Goal: Transaction & Acquisition: Purchase product/service

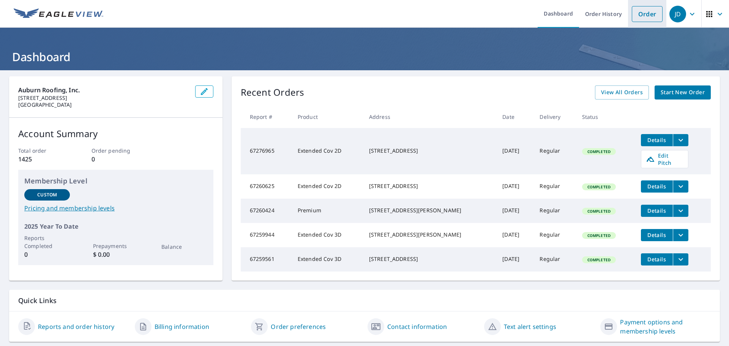
click at [632, 13] on link "Order" at bounding box center [647, 14] width 31 height 16
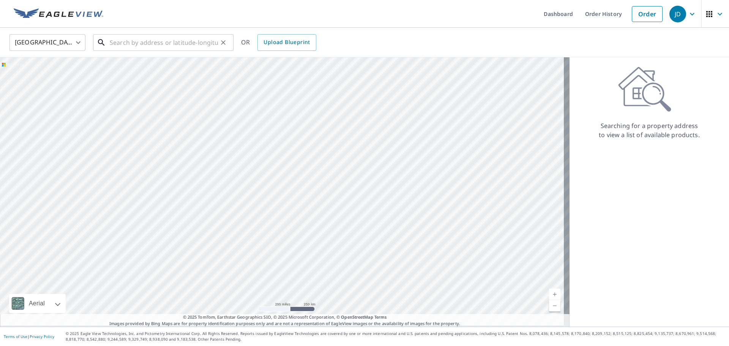
click at [179, 43] on input "text" at bounding box center [164, 42] width 108 height 21
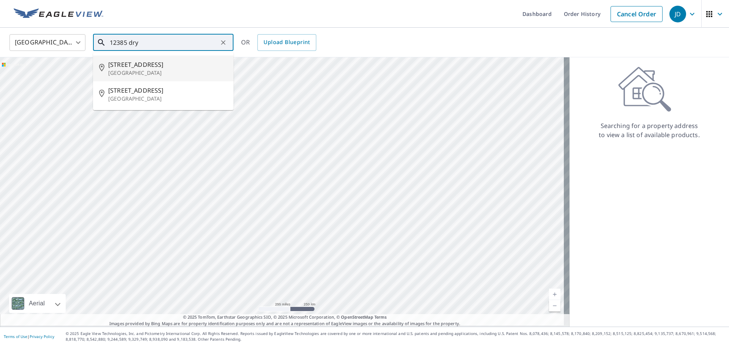
click at [170, 66] on span "[STREET_ADDRESS]" at bounding box center [167, 64] width 119 height 9
type input "[STREET_ADDRESS]"
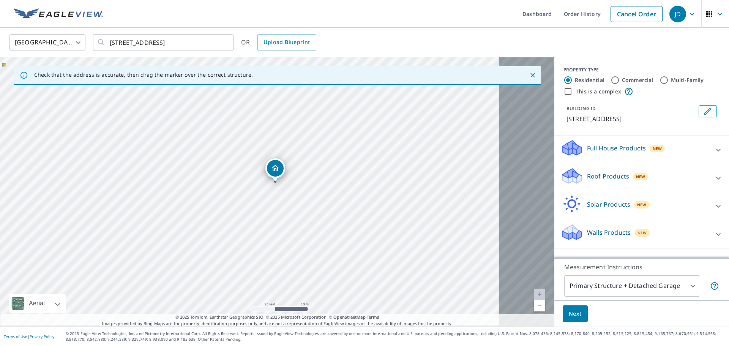
drag, startPoint x: 286, startPoint y: 224, endPoint x: 281, endPoint y: 221, distance: 5.8
click at [281, 221] on div "[STREET_ADDRESS]" at bounding box center [277, 191] width 555 height 269
click at [587, 181] on p "Roof Products" at bounding box center [608, 176] width 42 height 9
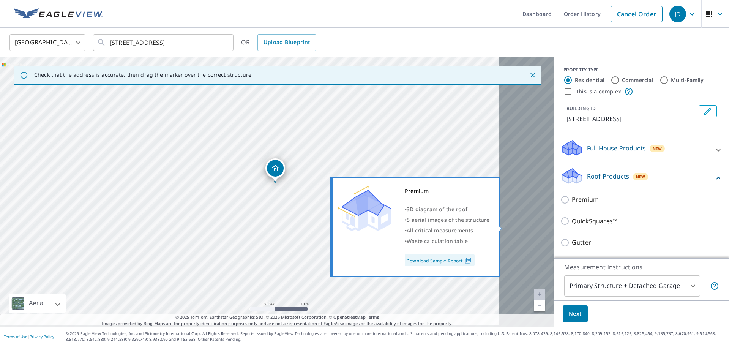
click at [561, 204] on input "Premium" at bounding box center [566, 199] width 11 height 9
checkbox input "true"
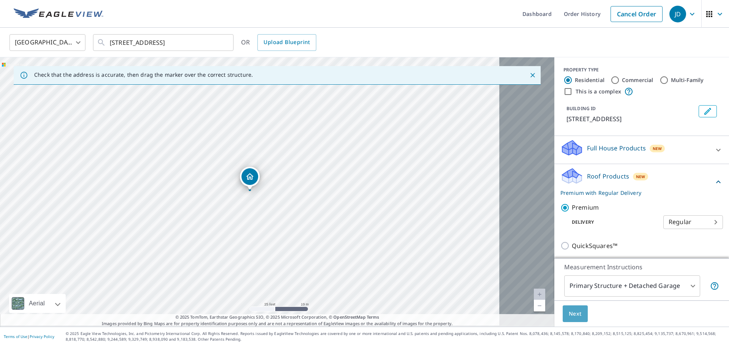
click at [569, 311] on span "Next" at bounding box center [575, 313] width 13 height 9
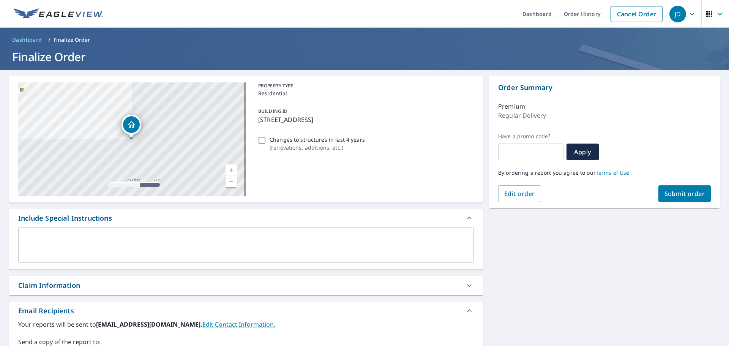
click at [669, 196] on span "Submit order" at bounding box center [685, 194] width 41 height 8
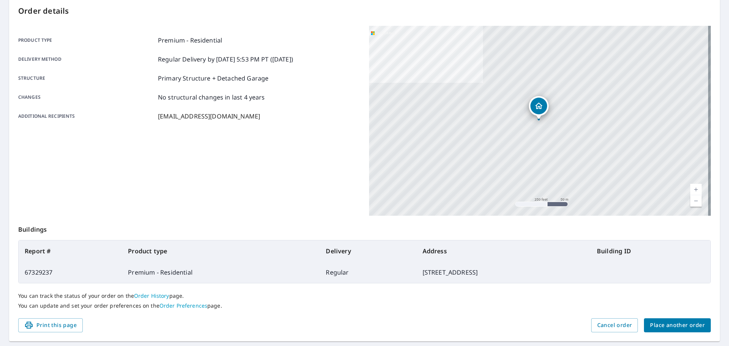
scroll to position [107, 0]
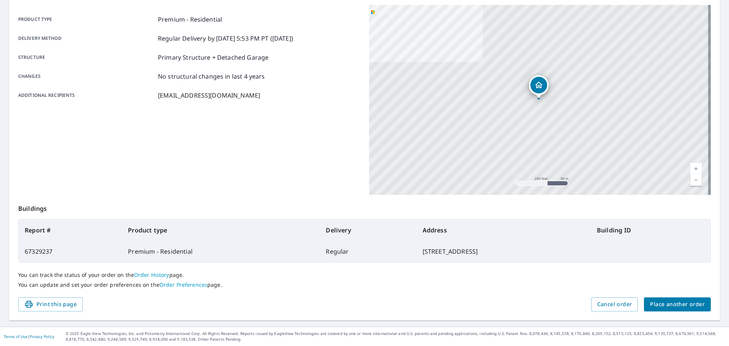
click at [650, 300] on span "Place another order" at bounding box center [677, 304] width 55 height 9
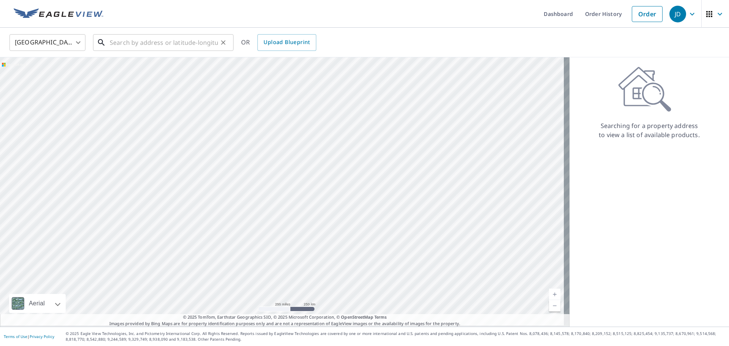
click at [150, 36] on input "text" at bounding box center [164, 42] width 108 height 21
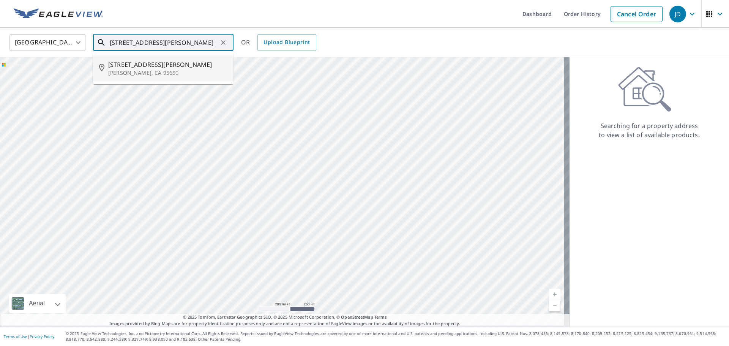
click at [147, 65] on span "[STREET_ADDRESS][PERSON_NAME]" at bounding box center [167, 64] width 119 height 9
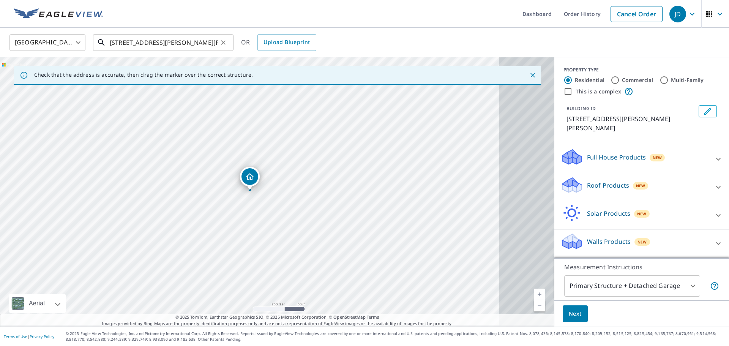
click at [132, 42] on input "[STREET_ADDRESS][PERSON_NAME][PERSON_NAME]" at bounding box center [164, 42] width 108 height 21
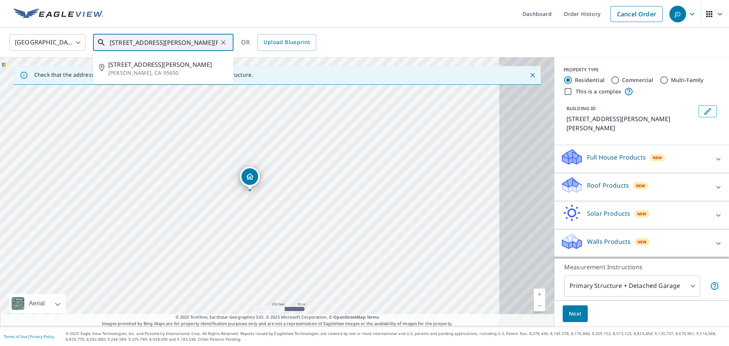
click at [122, 41] on input "[STREET_ADDRESS][PERSON_NAME][PERSON_NAME]" at bounding box center [164, 42] width 108 height 21
type input "[STREET_ADDRESS][PERSON_NAME][PERSON_NAME]"
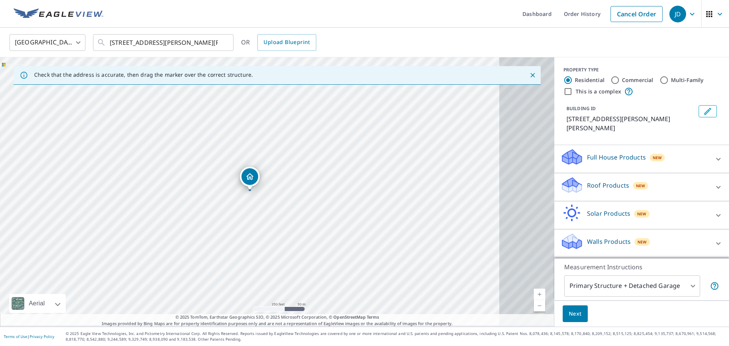
click at [531, 76] on icon "Close" at bounding box center [533, 75] width 5 height 5
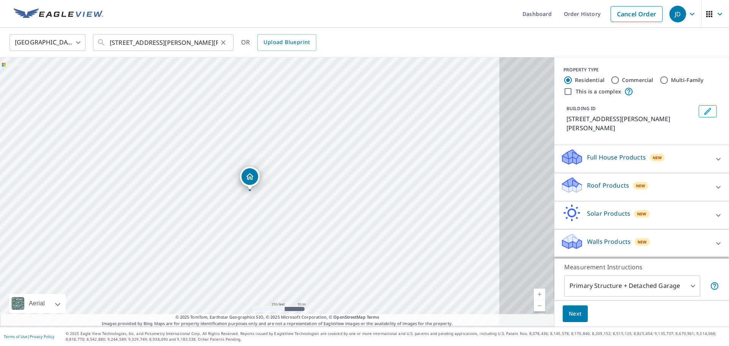
click at [222, 43] on icon "Clear" at bounding box center [223, 42] width 5 height 5
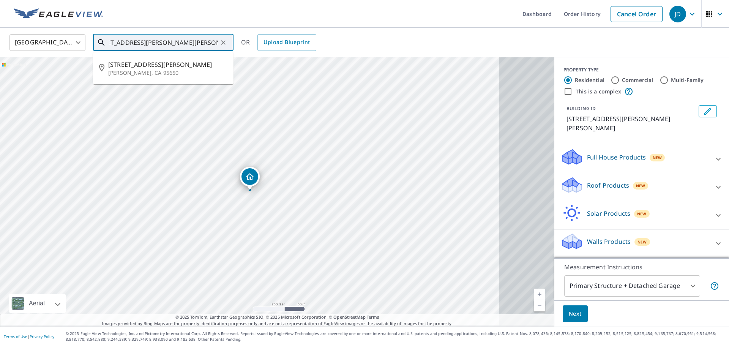
scroll to position [0, 24]
type input "[STREET_ADDRESS][PERSON_NAME][PERSON_NAME]"
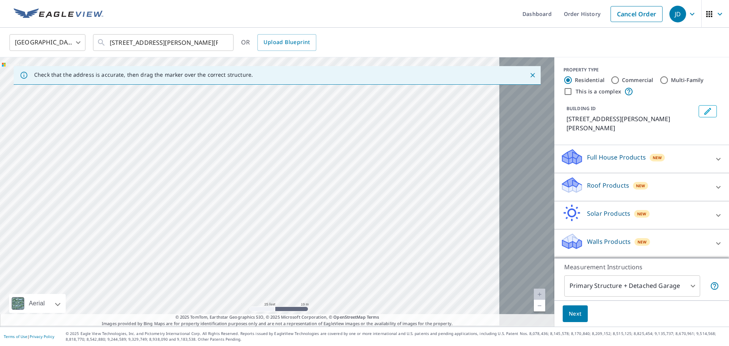
drag, startPoint x: 272, startPoint y: 170, endPoint x: 283, endPoint y: 146, distance: 26.2
click at [283, 146] on div "[STREET_ADDRESS][PERSON_NAME][PERSON_NAME]" at bounding box center [277, 191] width 555 height 269
click at [221, 43] on icon "Clear" at bounding box center [223, 42] width 5 height 5
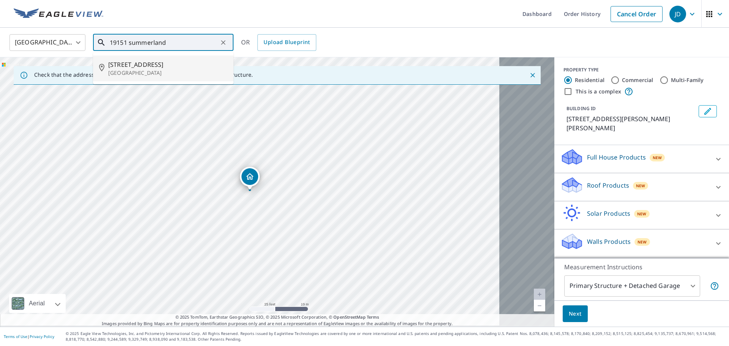
click at [160, 67] on span "[STREET_ADDRESS]" at bounding box center [167, 64] width 119 height 9
type input "[STREET_ADDRESS]"
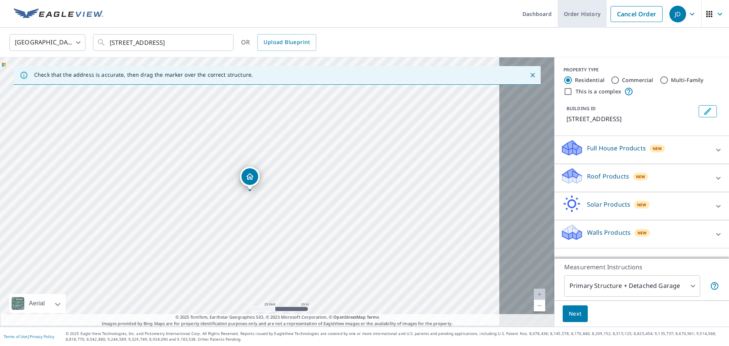
click at [558, 13] on link "Order History" at bounding box center [582, 14] width 49 height 28
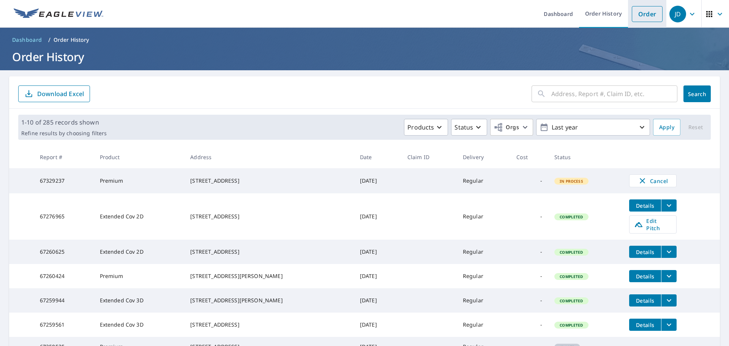
click at [632, 16] on link "Order" at bounding box center [647, 14] width 31 height 16
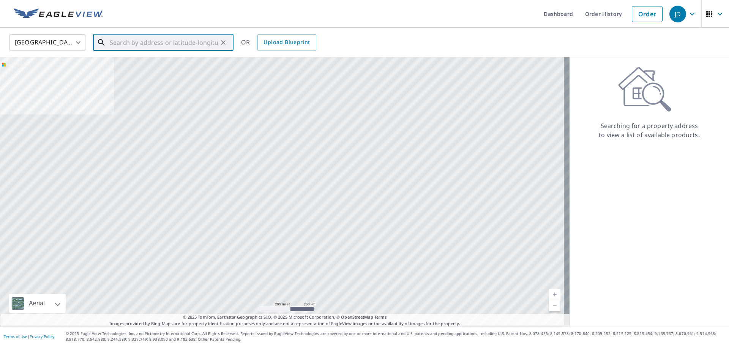
click at [131, 44] on input "text" at bounding box center [164, 42] width 108 height 21
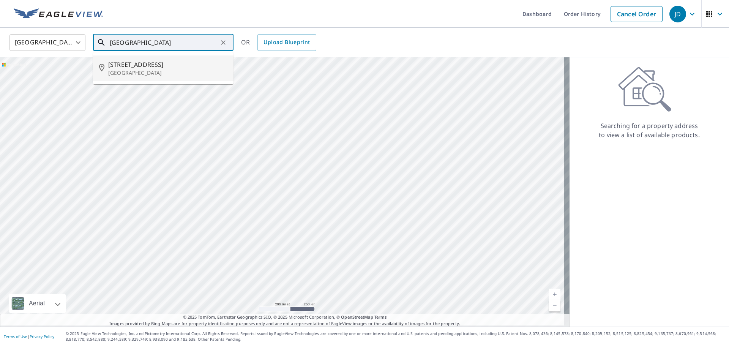
click at [131, 63] on span "[STREET_ADDRESS]" at bounding box center [167, 64] width 119 height 9
type input "[STREET_ADDRESS]"
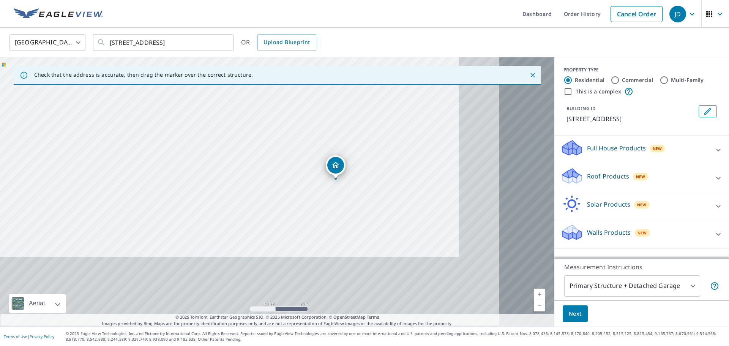
drag, startPoint x: 328, startPoint y: 268, endPoint x: 261, endPoint y: 131, distance: 152.4
click at [261, 131] on div "[STREET_ADDRESS]" at bounding box center [277, 191] width 555 height 269
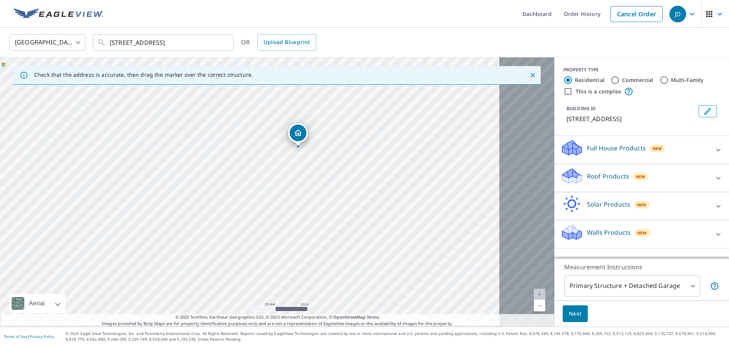
drag, startPoint x: 310, startPoint y: 204, endPoint x: 276, endPoint y: 212, distance: 34.7
click at [276, 212] on div "[STREET_ADDRESS]" at bounding box center [277, 191] width 555 height 269
click at [587, 153] on p "Full House Products" at bounding box center [616, 148] width 59 height 9
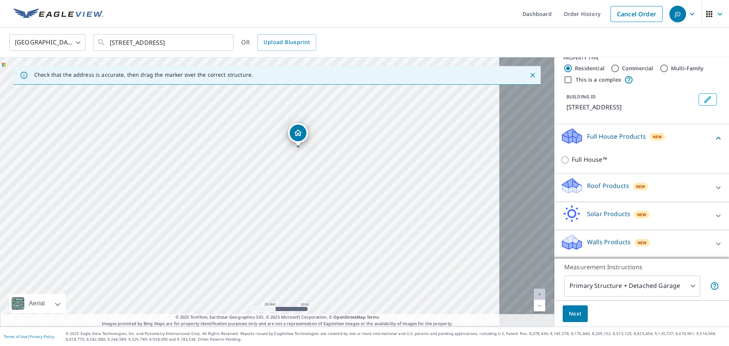
scroll to position [57, 0]
click at [587, 181] on p "Roof Products" at bounding box center [608, 185] width 42 height 9
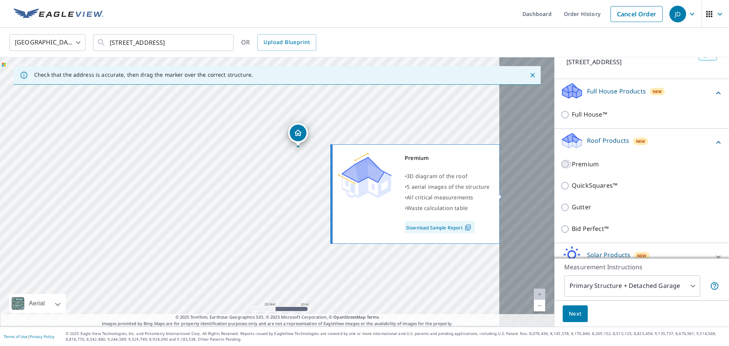
click at [561, 169] on input "Premium" at bounding box center [566, 164] width 11 height 9
checkbox input "true"
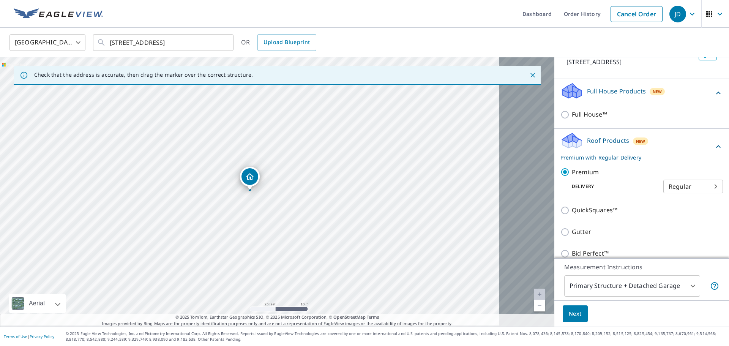
click at [569, 311] on span "Next" at bounding box center [575, 313] width 13 height 9
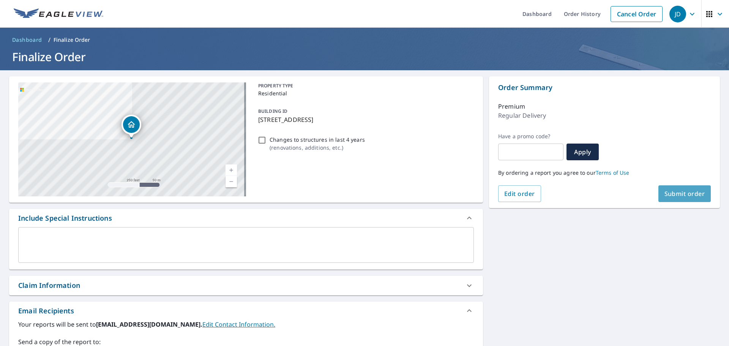
click at [678, 195] on span "Submit order" at bounding box center [685, 194] width 41 height 8
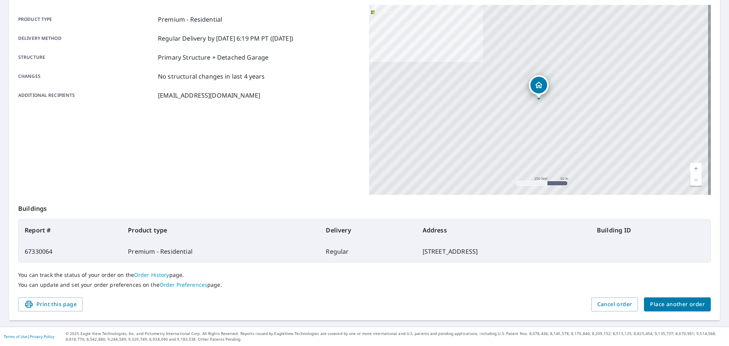
scroll to position [107, 0]
click at [661, 300] on span "Place another order" at bounding box center [677, 304] width 55 height 9
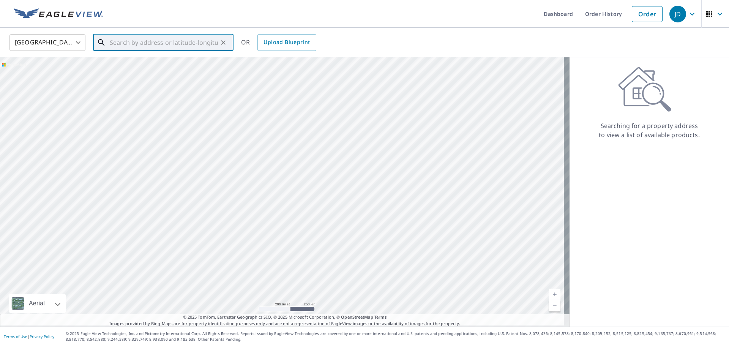
click at [121, 42] on input "text" at bounding box center [164, 42] width 108 height 21
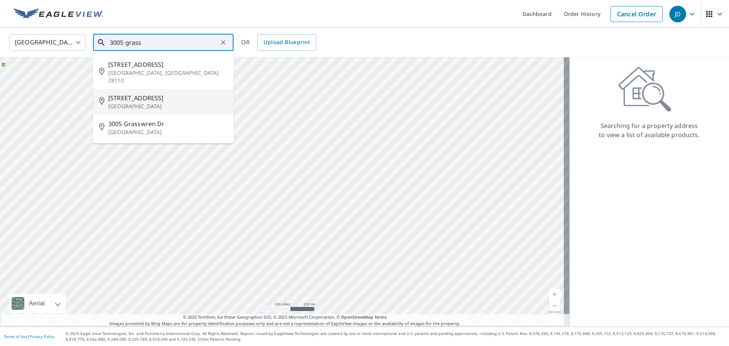
click at [149, 102] on span "[STREET_ADDRESS]" at bounding box center [167, 97] width 119 height 9
type input "[STREET_ADDRESS]"
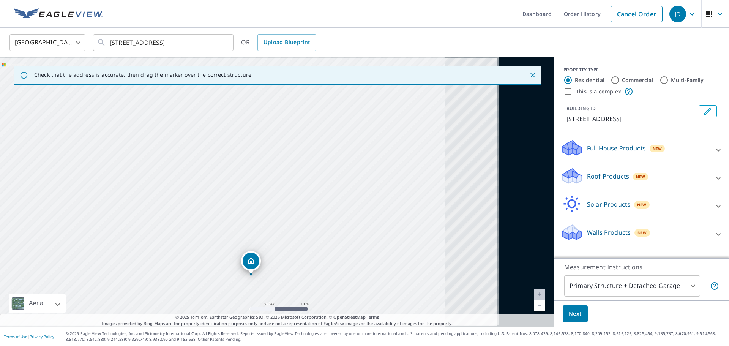
drag, startPoint x: 440, startPoint y: 150, endPoint x: 244, endPoint y: 193, distance: 200.6
click at [249, 192] on div "[STREET_ADDRESS]" at bounding box center [277, 191] width 555 height 269
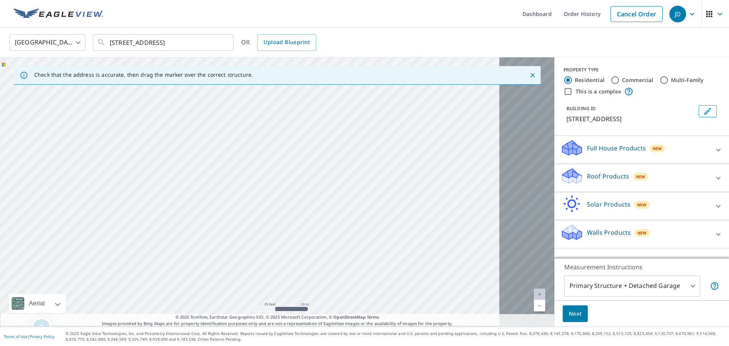
drag, startPoint x: 442, startPoint y: 174, endPoint x: 246, endPoint y: 239, distance: 206.9
click at [246, 239] on div "[STREET_ADDRESS]" at bounding box center [277, 191] width 555 height 269
drag, startPoint x: 273, startPoint y: 267, endPoint x: 263, endPoint y: 151, distance: 115.9
click at [263, 151] on div "[STREET_ADDRESS]" at bounding box center [277, 191] width 555 height 269
click at [232, 270] on div "[STREET_ADDRESS]" at bounding box center [277, 191] width 555 height 269
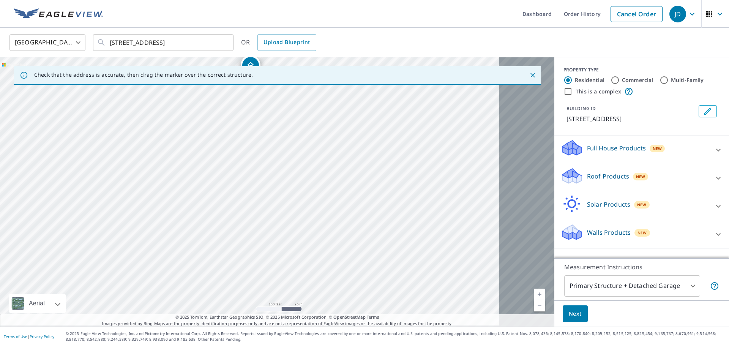
drag, startPoint x: 248, startPoint y: 262, endPoint x: 249, endPoint y: 150, distance: 112.0
click at [249, 150] on div "[STREET_ADDRESS]" at bounding box center [277, 191] width 555 height 269
drag, startPoint x: 302, startPoint y: 285, endPoint x: 269, endPoint y: 133, distance: 156.4
click at [269, 133] on div "[STREET_ADDRESS]" at bounding box center [277, 191] width 555 height 269
drag, startPoint x: 302, startPoint y: 269, endPoint x: 299, endPoint y: 169, distance: 99.2
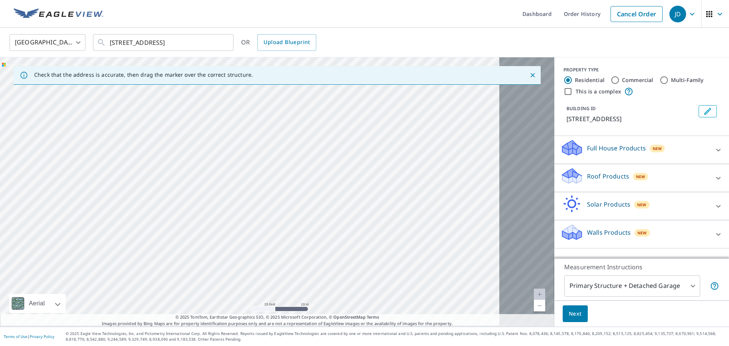
click at [299, 169] on div "[STREET_ADDRESS]" at bounding box center [277, 191] width 555 height 269
drag, startPoint x: 314, startPoint y: 143, endPoint x: 327, endPoint y: 258, distance: 115.4
click at [327, 258] on div "[STREET_ADDRESS]" at bounding box center [277, 191] width 555 height 269
drag, startPoint x: 321, startPoint y: 130, endPoint x: 400, endPoint y: 364, distance: 247.1
click at [400, 346] on html "JD JD Dashboard Order History Cancel Order JD [GEOGRAPHIC_DATA] [GEOGRAPHIC_DAT…" at bounding box center [364, 173] width 729 height 346
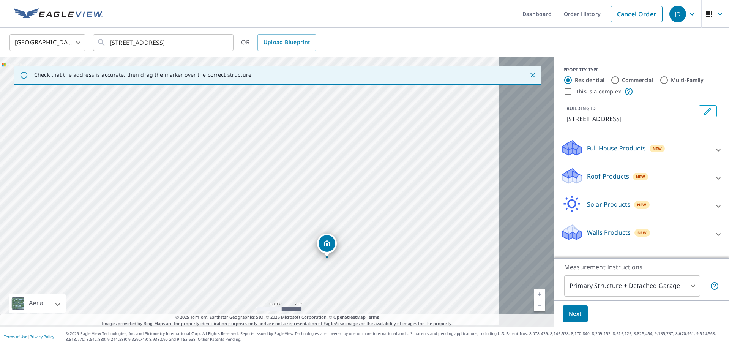
drag, startPoint x: 341, startPoint y: 131, endPoint x: 368, endPoint y: 243, distance: 115.2
click at [368, 243] on div "[STREET_ADDRESS]" at bounding box center [277, 191] width 555 height 269
drag, startPoint x: 341, startPoint y: 107, endPoint x: 376, endPoint y: 281, distance: 177.5
click at [376, 281] on div "[STREET_ADDRESS]" at bounding box center [277, 191] width 555 height 269
drag, startPoint x: 336, startPoint y: 120, endPoint x: 389, endPoint y: 307, distance: 194.1
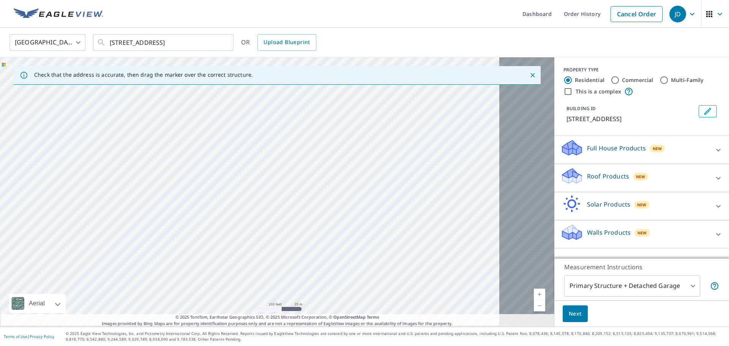
click at [389, 307] on div "[STREET_ADDRESS]" at bounding box center [277, 191] width 555 height 269
drag, startPoint x: 342, startPoint y: 149, endPoint x: 397, endPoint y: 324, distance: 183.1
click at [397, 324] on div "Check that the address is accurate, then drag the marker over the correct struc…" at bounding box center [277, 191] width 555 height 269
drag, startPoint x: 370, startPoint y: 206, endPoint x: 390, endPoint y: 282, distance: 78.3
click at [379, 246] on div "[STREET_ADDRESS]" at bounding box center [277, 191] width 555 height 269
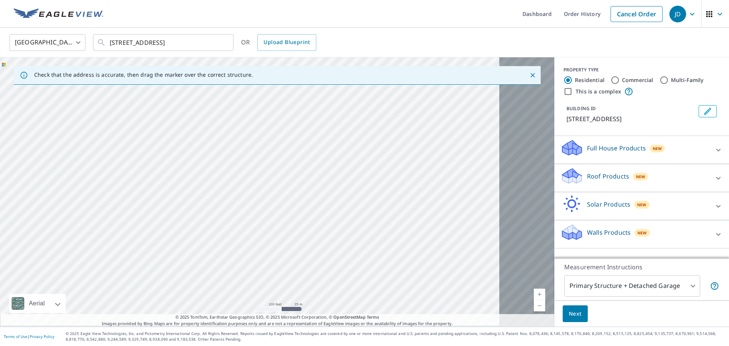
drag, startPoint x: 397, startPoint y: 280, endPoint x: 330, endPoint y: 79, distance: 211.1
click at [333, 88] on div "[STREET_ADDRESS]" at bounding box center [277, 191] width 555 height 269
drag, startPoint x: 398, startPoint y: 293, endPoint x: 318, endPoint y: 52, distance: 254.3
click at [318, 51] on div "[GEOGRAPHIC_DATA] [GEOGRAPHIC_DATA] ​ [STREET_ADDRESS] ​ OR Upload Blueprint Ch…" at bounding box center [364, 177] width 729 height 299
click at [325, 200] on div "[STREET_ADDRESS]" at bounding box center [277, 191] width 555 height 269
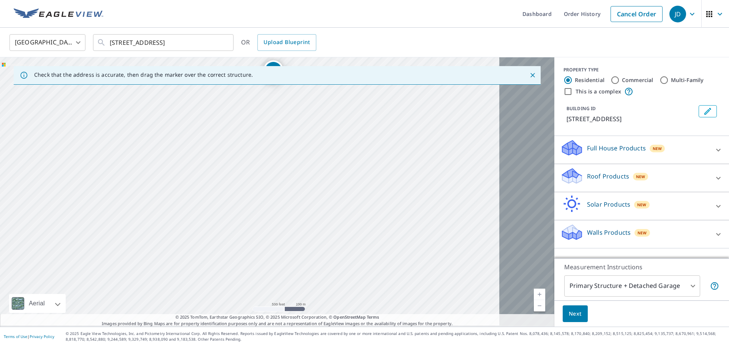
drag, startPoint x: 341, startPoint y: 297, endPoint x: 307, endPoint y: 133, distance: 167.7
click at [307, 133] on div "[STREET_ADDRESS]" at bounding box center [277, 191] width 555 height 269
drag, startPoint x: 325, startPoint y: 136, endPoint x: 395, endPoint y: 267, distance: 148.3
click at [395, 267] on div "[STREET_ADDRESS]" at bounding box center [277, 191] width 555 height 269
drag, startPoint x: 349, startPoint y: 155, endPoint x: 417, endPoint y: 315, distance: 174.1
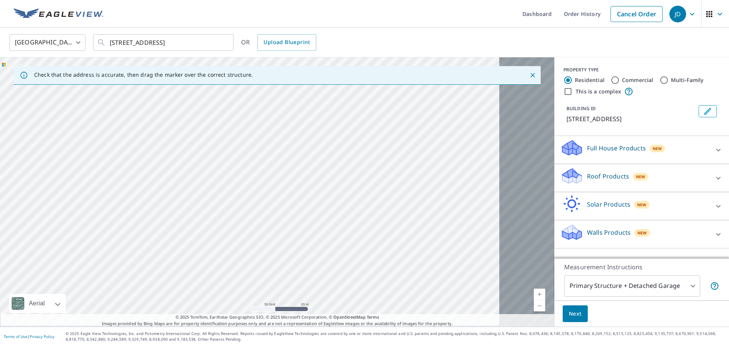
click at [417, 315] on div "Check that the address is accurate, then drag the marker over the correct struc…" at bounding box center [277, 191] width 555 height 269
click at [407, 281] on div "[STREET_ADDRESS]" at bounding box center [277, 191] width 555 height 269
drag, startPoint x: 280, startPoint y: 99, endPoint x: 340, endPoint y: 267, distance: 178.9
click at [340, 267] on div "[STREET_ADDRESS]" at bounding box center [277, 191] width 555 height 269
drag, startPoint x: 232, startPoint y: 123, endPoint x: 318, endPoint y: 305, distance: 201.0
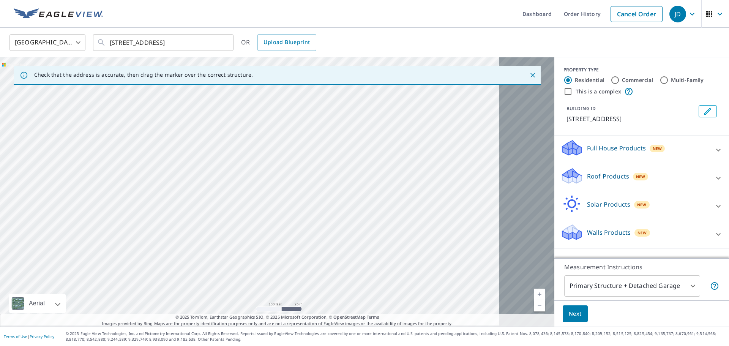
click at [318, 305] on div "[STREET_ADDRESS]" at bounding box center [277, 191] width 555 height 269
drag, startPoint x: 261, startPoint y: 125, endPoint x: 330, endPoint y: 314, distance: 201.4
click at [330, 314] on div "Check that the address is accurate, then drag the marker over the correct struc…" at bounding box center [277, 191] width 555 height 269
click at [323, 240] on div "[STREET_ADDRESS]" at bounding box center [277, 191] width 555 height 269
drag, startPoint x: 288, startPoint y: 108, endPoint x: 306, endPoint y: 318, distance: 211.2
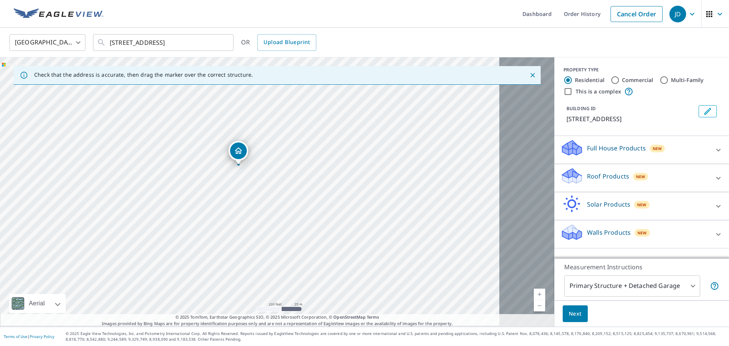
click at [306, 318] on div "Check that the address is accurate, then drag the marker over the correct struc…" at bounding box center [277, 191] width 555 height 269
click at [324, 286] on div "[STREET_ADDRESS]" at bounding box center [277, 191] width 555 height 269
drag, startPoint x: 291, startPoint y: 117, endPoint x: 270, endPoint y: 246, distance: 131.7
click at [270, 246] on div "[STREET_ADDRESS]" at bounding box center [277, 191] width 555 height 269
drag, startPoint x: 298, startPoint y: 153, endPoint x: 313, endPoint y: 331, distance: 178.0
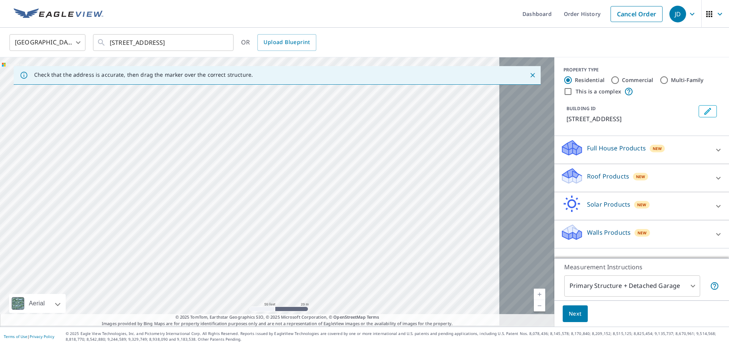
click at [313, 331] on div "Dashboard Order History Cancel Order JD [GEOGRAPHIC_DATA] [GEOGRAPHIC_DATA] ​ […" at bounding box center [364, 173] width 729 height 346
click at [308, 298] on div "[STREET_ADDRESS]" at bounding box center [277, 191] width 555 height 269
drag, startPoint x: 283, startPoint y: 107, endPoint x: 313, endPoint y: 313, distance: 207.7
click at [313, 313] on div "Check that the address is accurate, then drag the marker over the correct struc…" at bounding box center [277, 191] width 555 height 269
click at [292, 256] on div "[STREET_ADDRESS]" at bounding box center [277, 191] width 555 height 269
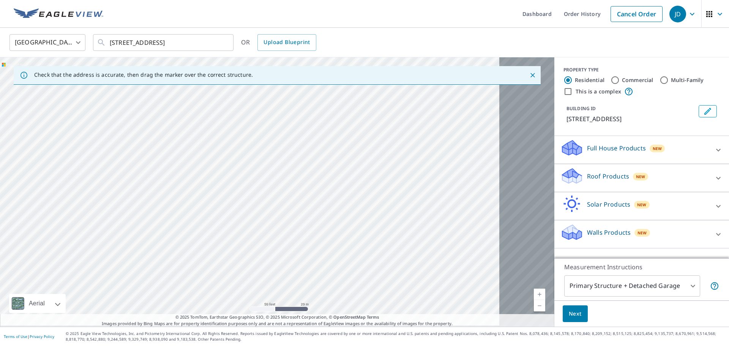
drag, startPoint x: 251, startPoint y: 123, endPoint x: 310, endPoint y: 341, distance: 226.0
click at [310, 341] on div "Dashboard Order History Cancel Order JD [GEOGRAPHIC_DATA] [GEOGRAPHIC_DATA] ​ […" at bounding box center [364, 173] width 729 height 346
click at [310, 338] on p "© 2025 Eagle View Technologies, Inc. and Pictometry International Corp. All Rig…" at bounding box center [396, 336] width 660 height 11
click at [285, 185] on div "[STREET_ADDRESS]" at bounding box center [277, 191] width 555 height 269
drag, startPoint x: 235, startPoint y: 254, endPoint x: 195, endPoint y: 120, distance: 140.6
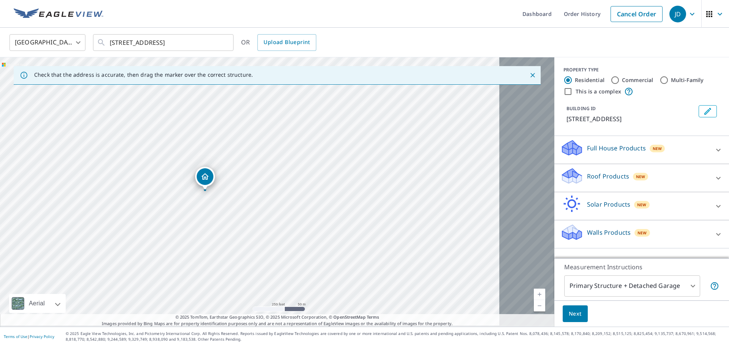
click at [195, 120] on div "[STREET_ADDRESS]" at bounding box center [277, 191] width 555 height 269
drag, startPoint x: 207, startPoint y: 136, endPoint x: 232, endPoint y: 195, distance: 64.2
click at [232, 195] on div "[STREET_ADDRESS]" at bounding box center [277, 191] width 555 height 269
drag, startPoint x: 243, startPoint y: 120, endPoint x: 258, endPoint y: 226, distance: 107.0
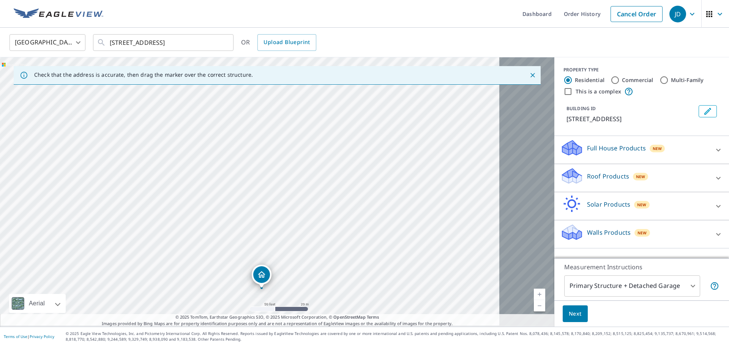
click at [258, 226] on div "[STREET_ADDRESS]" at bounding box center [277, 191] width 555 height 269
click at [243, 192] on div "[STREET_ADDRESS]" at bounding box center [277, 191] width 555 height 269
drag, startPoint x: 251, startPoint y: 179, endPoint x: 237, endPoint y: 89, distance: 91.2
drag, startPoint x: 246, startPoint y: 174, endPoint x: 237, endPoint y: 155, distance: 21.7
drag, startPoint x: 337, startPoint y: 262, endPoint x: 310, endPoint y: 44, distance: 220.3
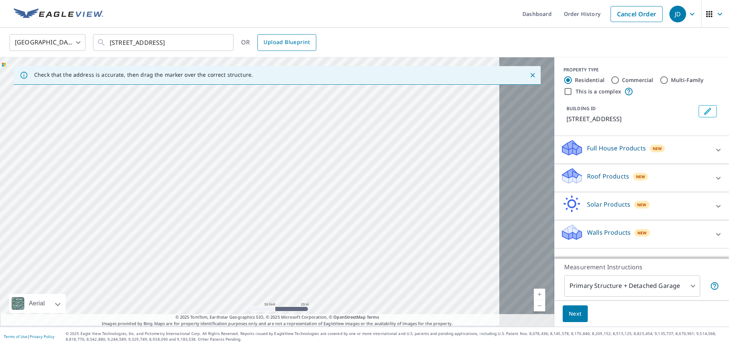
click at [310, 44] on div "[GEOGRAPHIC_DATA] [GEOGRAPHIC_DATA] ​ [STREET_ADDRESS] ​ OR Upload Blueprint Ch…" at bounding box center [364, 177] width 729 height 299
drag, startPoint x: 303, startPoint y: 95, endPoint x: 336, endPoint y: 228, distance: 136.7
click at [336, 228] on div "[STREET_ADDRESS]" at bounding box center [277, 191] width 555 height 269
click at [587, 181] on p "Roof Products" at bounding box center [608, 176] width 42 height 9
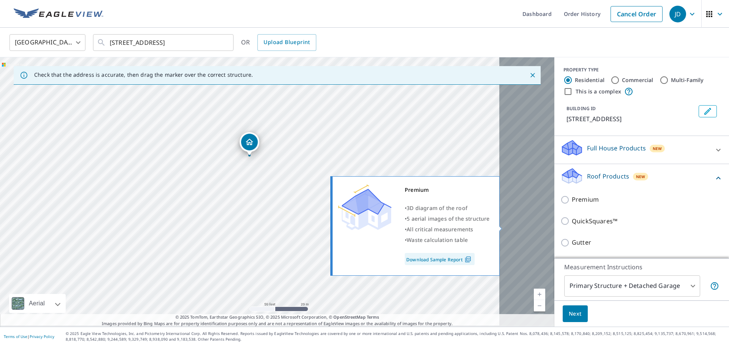
click at [561, 204] on input "Premium" at bounding box center [566, 199] width 11 height 9
checkbox input "true"
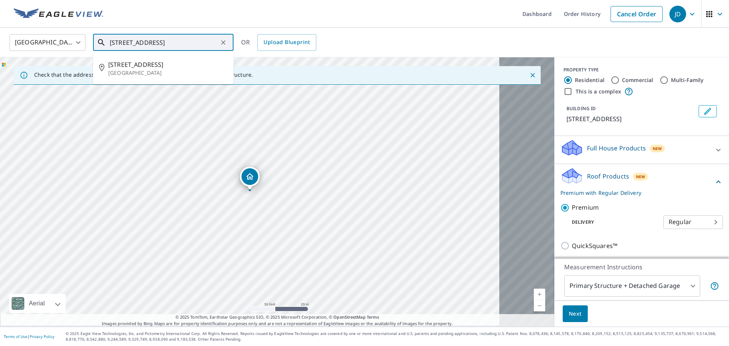
click at [131, 41] on input "[STREET_ADDRESS]" at bounding box center [164, 42] width 108 height 21
type input "[STREET_ADDRESS]"
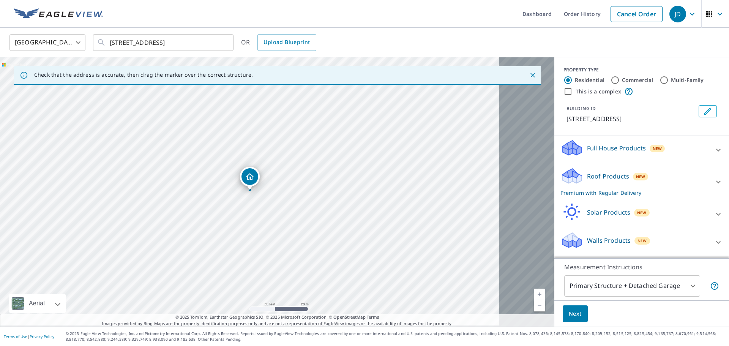
drag, startPoint x: 247, startPoint y: 175, endPoint x: 216, endPoint y: 164, distance: 32.5
drag, startPoint x: 247, startPoint y: 164, endPoint x: 303, endPoint y: 199, distance: 65.7
click at [587, 172] on p "Roof Products" at bounding box center [608, 176] width 42 height 9
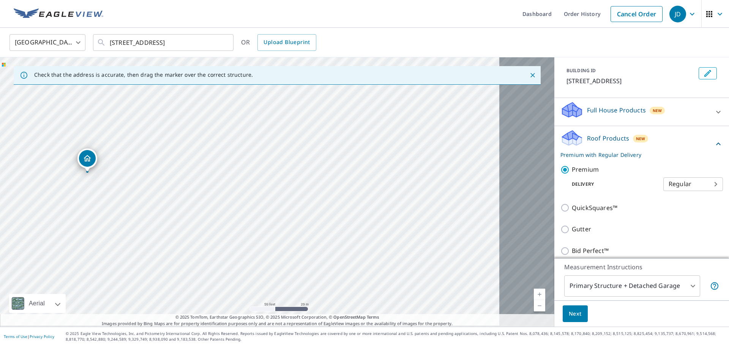
click at [569, 309] on span "Next" at bounding box center [575, 313] width 13 height 9
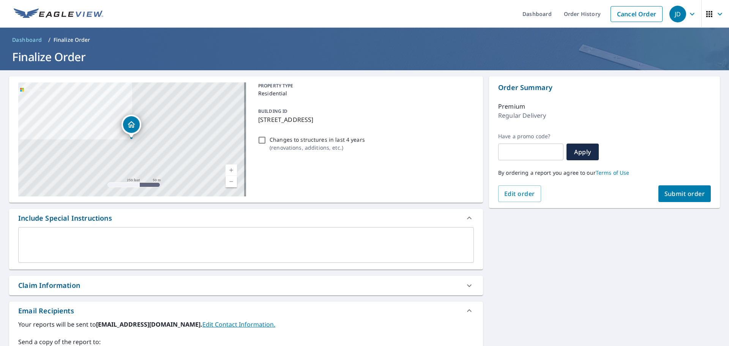
click at [684, 192] on span "Submit order" at bounding box center [685, 194] width 41 height 8
